Goal: Use online tool/utility: Utilize a website feature to perform a specific function

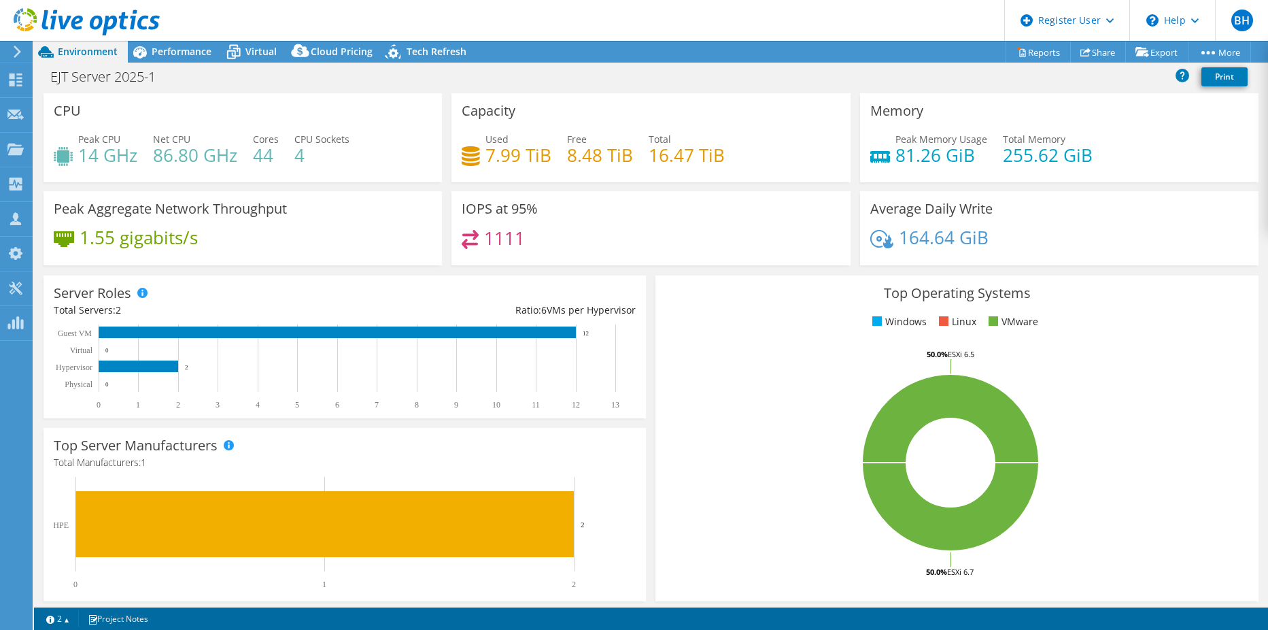
select select "EULondon"
select select "USD"
click at [152, 59] on div "Performance" at bounding box center [175, 52] width 94 height 22
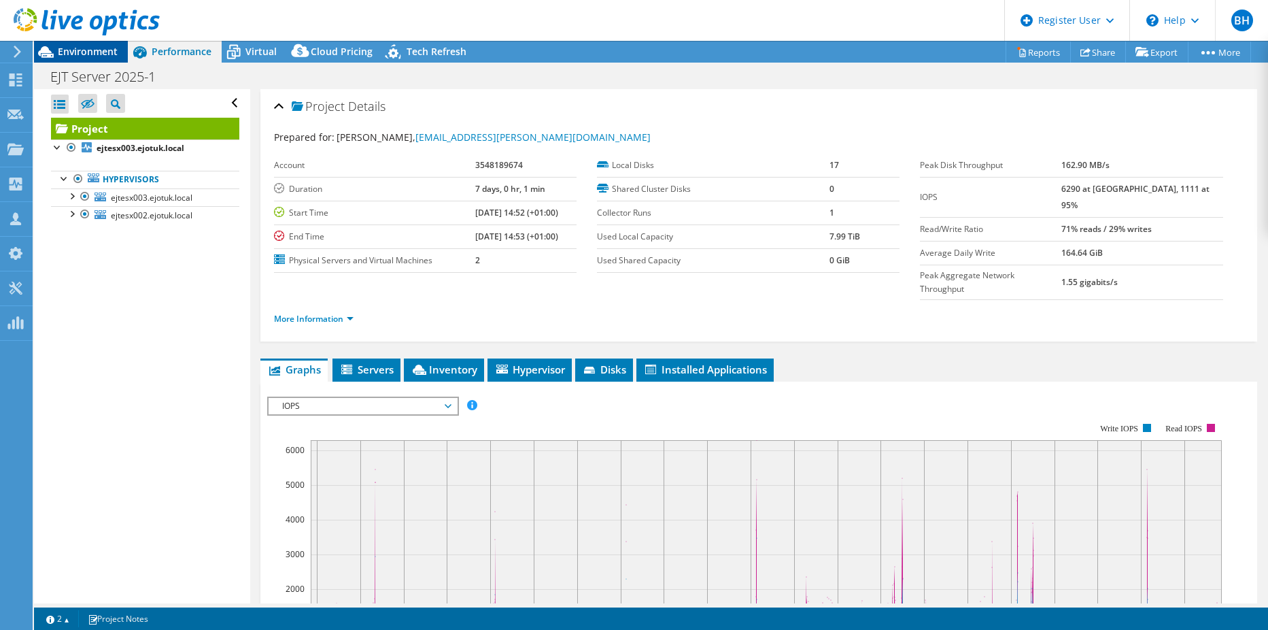
click at [103, 52] on span "Environment" at bounding box center [88, 51] width 60 height 13
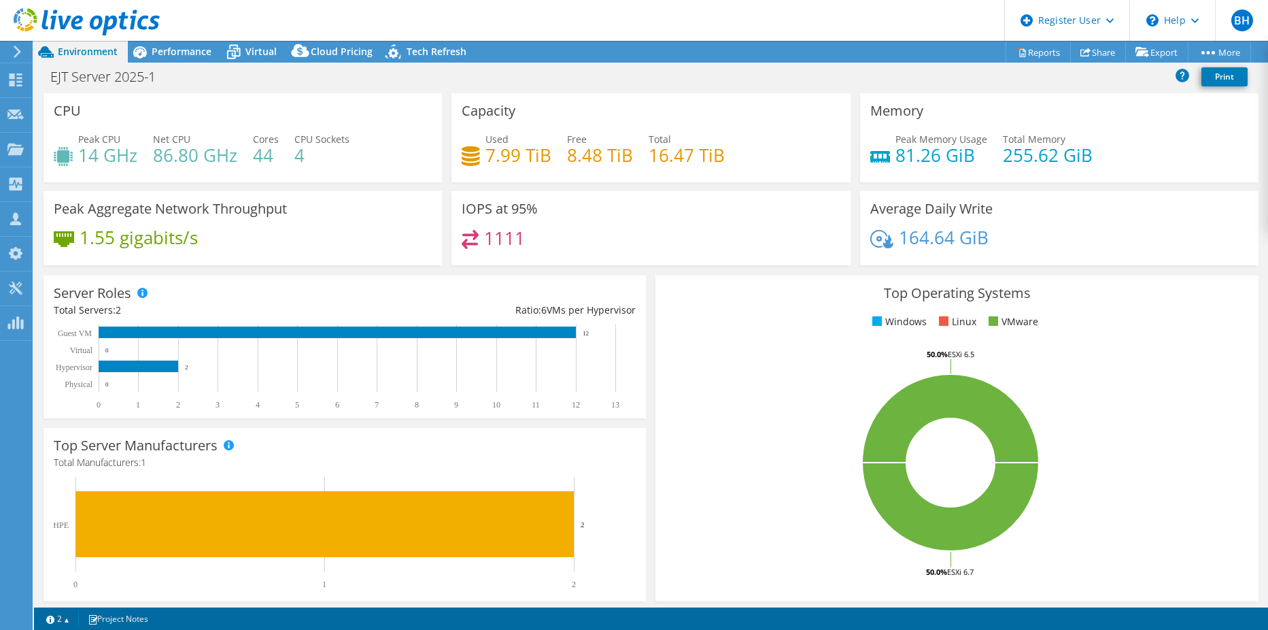
click at [563, 183] on div "Capacity Used 7.99 TiB Free 8.48 TiB Total 16.47 TiB" at bounding box center [651, 142] width 408 height 98
click at [175, 56] on span "Performance" at bounding box center [182, 51] width 60 height 13
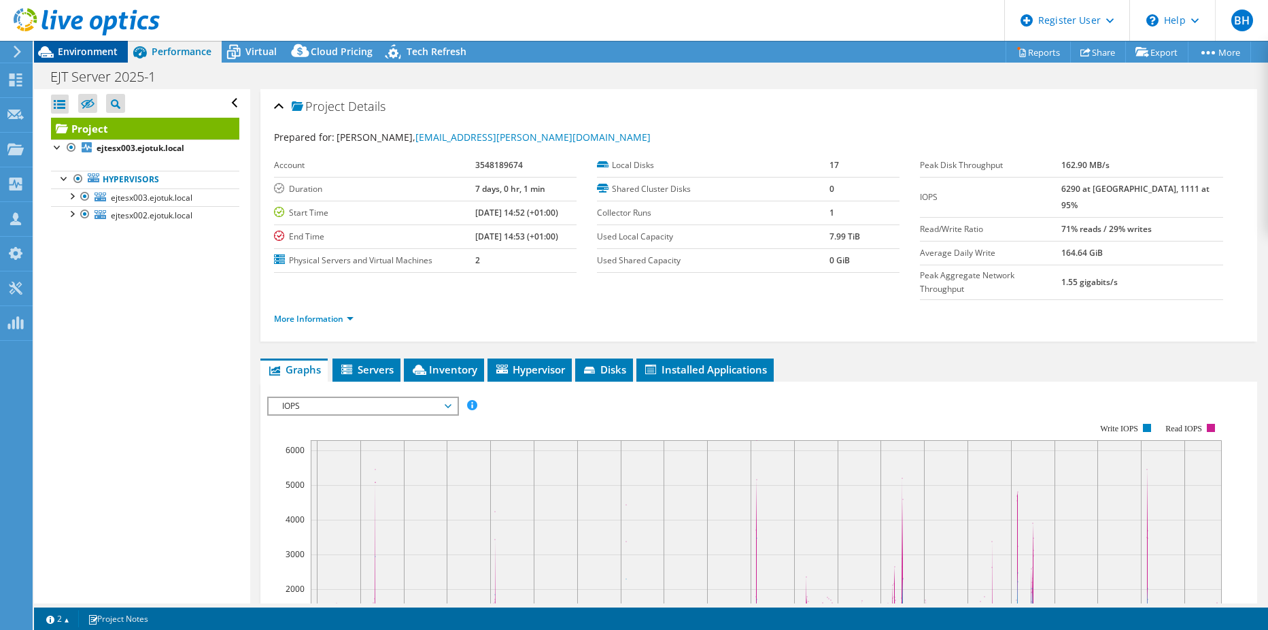
click at [86, 50] on span "Environment" at bounding box center [88, 51] width 60 height 13
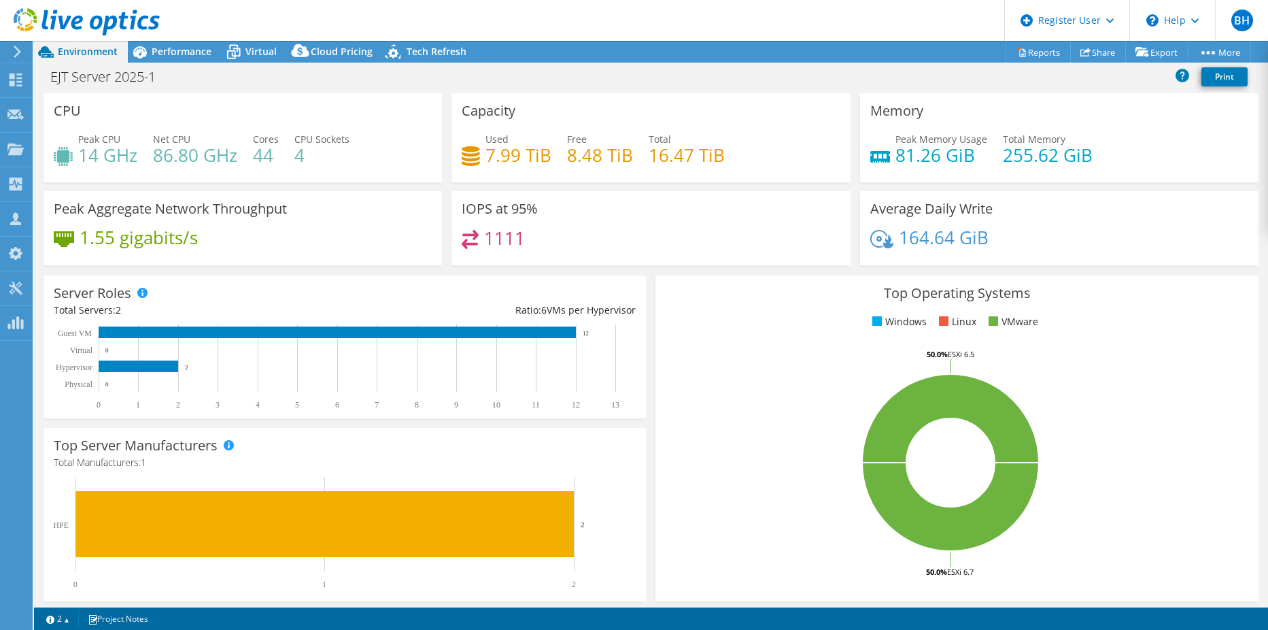
click at [847, 186] on div "Capacity Used 7.99 TiB Free 8.48 TiB Total 16.47 TiB" at bounding box center [651, 142] width 408 height 98
select select "EULondon"
select select "USD"
